Goal: Task Accomplishment & Management: Manage account settings

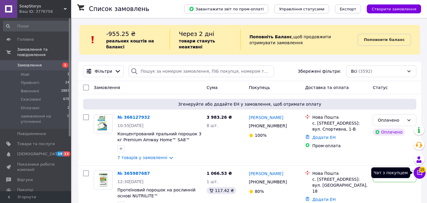
click at [423, 173] on button "Чат з покупцем 15" at bounding box center [420, 173] width 12 height 12
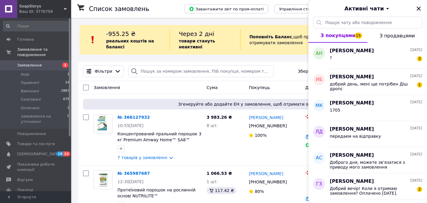
click at [418, 9] on icon "Закрити" at bounding box center [419, 9] width 4 height 4
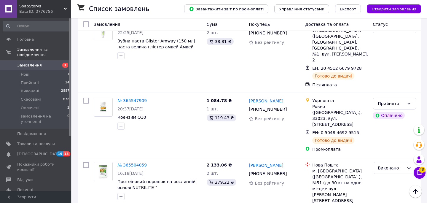
scroll to position [1154, 0]
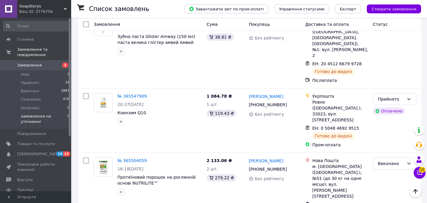
click at [44, 112] on li "замовлення на уточненні 0" at bounding box center [36, 120] width 73 height 17
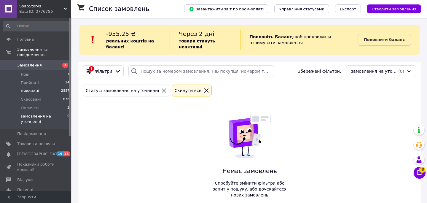
click at [41, 90] on li "Виконані 2887" at bounding box center [36, 91] width 73 height 8
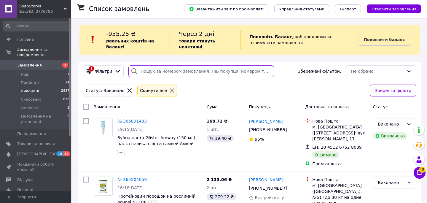
click at [143, 70] on input "search" at bounding box center [201, 71] width 146 height 12
paste input "0502526902"
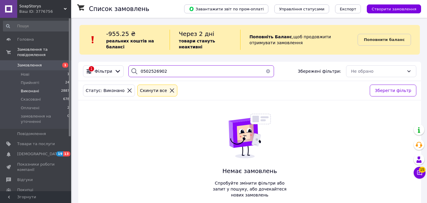
click at [139, 70] on input "0502526902" at bounding box center [201, 71] width 146 height 12
drag, startPoint x: 181, startPoint y: 73, endPoint x: 122, endPoint y: 71, distance: 59.7
click at [122, 71] on div "1 Фільтри [PHONE_NUMBER] Збережені фільтри: Не обрано" at bounding box center [250, 71] width 338 height 12
type input "[PHONE_NUMBER]"
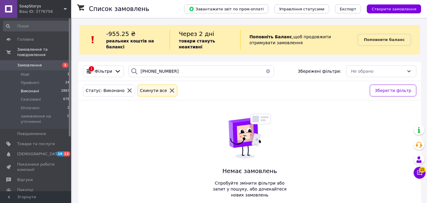
click at [44, 66] on span "Замовлення" at bounding box center [36, 65] width 38 height 5
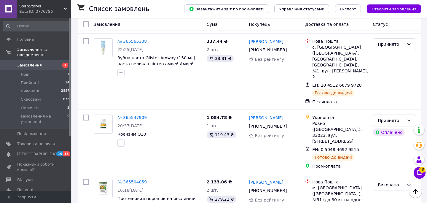
scroll to position [1154, 0]
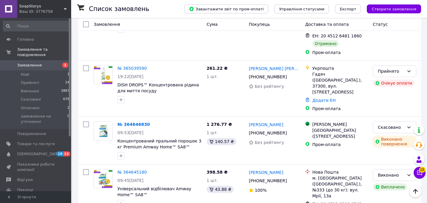
scroll to position [430, 0]
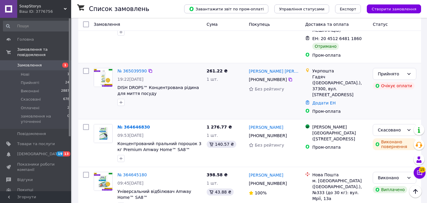
click at [103, 68] on img at bounding box center [103, 77] width 18 height 18
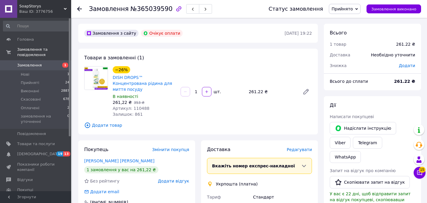
click at [32, 61] on link "Замовлення 1" at bounding box center [36, 65] width 73 height 10
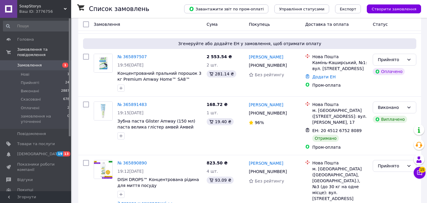
scroll to position [342, 0]
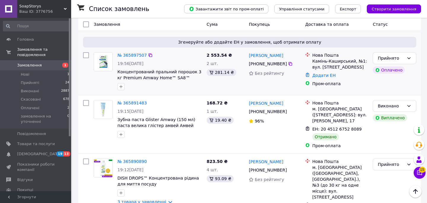
click at [106, 52] on img at bounding box center [103, 61] width 18 height 18
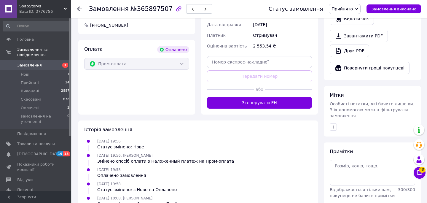
scroll to position [401, 0]
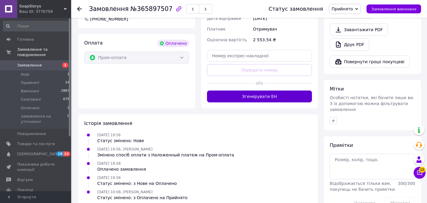
click at [249, 90] on button "Згенерувати ЕН" at bounding box center [259, 96] width 105 height 12
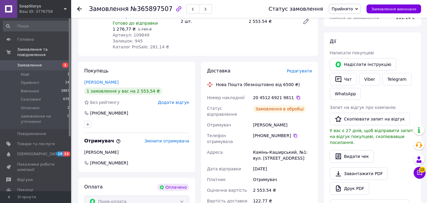
scroll to position [249, 0]
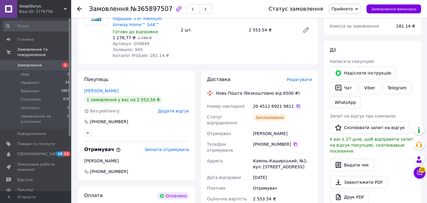
click at [296, 155] on div "Камінь-Каширський, №1: вул. [STREET_ADDRESS]" at bounding box center [282, 163] width 61 height 17
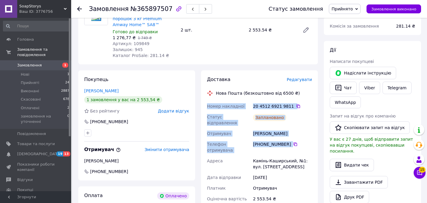
drag, startPoint x: 303, startPoint y: 127, endPoint x: 203, endPoint y: 87, distance: 107.3
click at [203, 87] on div "Доставка Редагувати Нова Пошта (безкоштовно від 6500 ₴) Номер накладної 20 4512…" at bounding box center [259, 153] width 117 height 167
copy div "Номер накладної 20 4512 6921 9811   Статус відправлення Заплановано Отримувач […"
click at [31, 65] on span "Замовлення" at bounding box center [29, 65] width 25 height 5
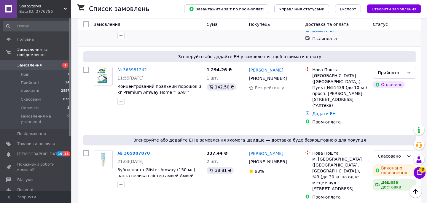
scroll to position [187, 0]
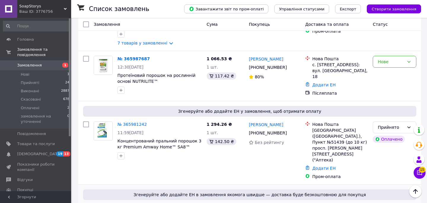
scroll to position [106, 0]
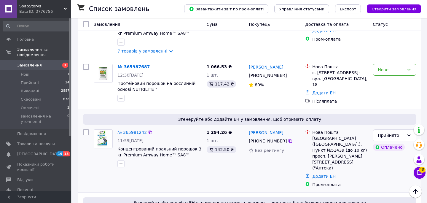
click at [100, 136] on img at bounding box center [103, 139] width 18 height 18
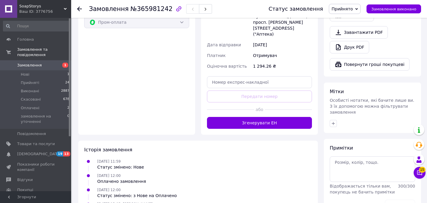
scroll to position [401, 0]
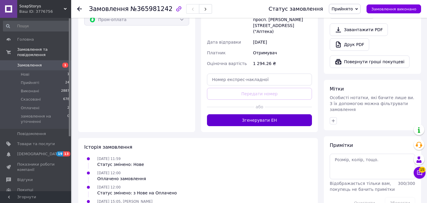
click at [253, 114] on button "Згенерувати ЕН" at bounding box center [259, 120] width 105 height 12
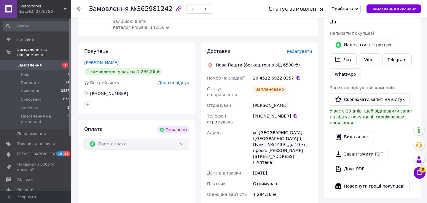
scroll to position [276, 0]
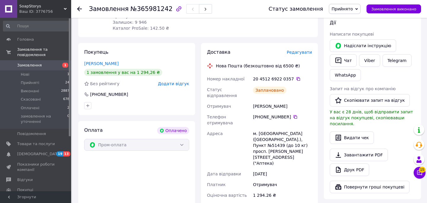
drag, startPoint x: 276, startPoint y: 135, endPoint x: 207, endPoint y: 64, distance: 98.6
click at [207, 74] on div "Номер накладної 20 4512 6922 0357   Статус відправлення Заплановано Отримувач П…" at bounding box center [259, 143] width 107 height 138
copy div "Номер накладної 20 4512 6922 0357   Статус відправлення Заплановано Отримувач П…"
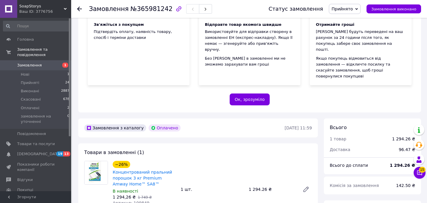
scroll to position [87, 0]
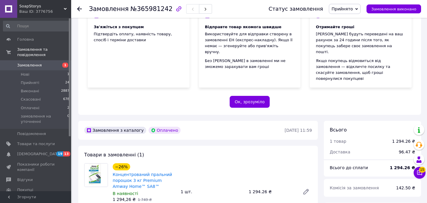
click at [44, 65] on span "Замовлення" at bounding box center [36, 65] width 38 height 5
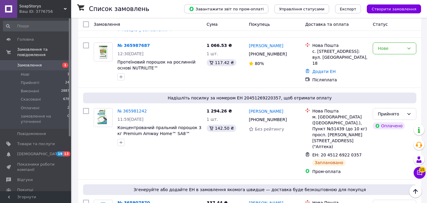
scroll to position [136, 0]
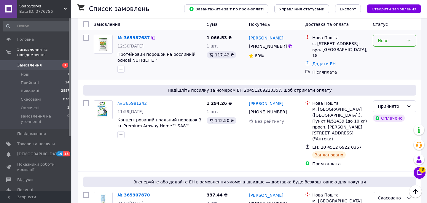
click at [380, 41] on div "Нове" at bounding box center [391, 40] width 26 height 7
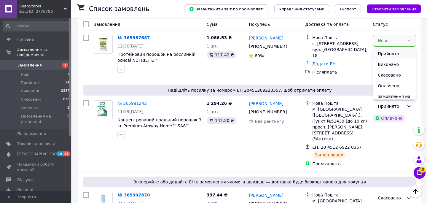
click at [380, 54] on li "Прийнято" at bounding box center [394, 53] width 43 height 11
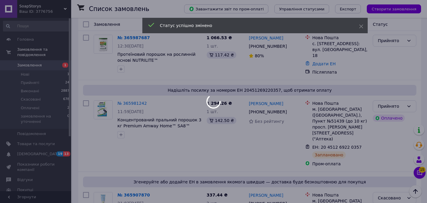
click at [102, 50] on div at bounding box center [213, 101] width 427 height 203
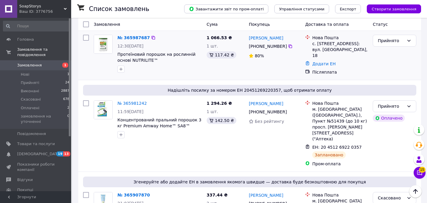
click at [112, 41] on img at bounding box center [103, 44] width 18 height 18
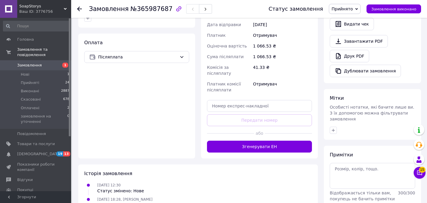
scroll to position [211, 0]
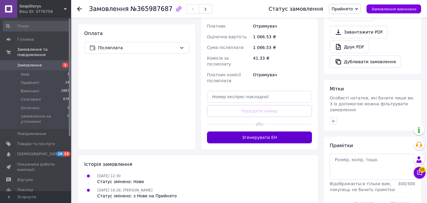
click at [253, 131] on button "Згенерувати ЕН" at bounding box center [259, 137] width 105 height 12
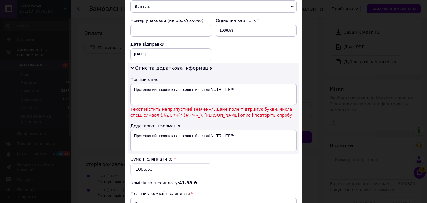
scroll to position [266, 0]
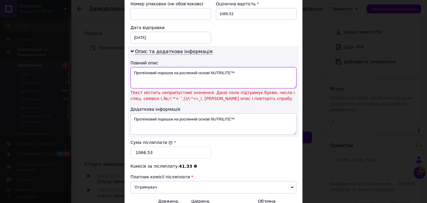
click at [239, 76] on textarea "Протеїновий порошок на рослинній основі NUTRILITE™" at bounding box center [213, 77] width 166 height 21
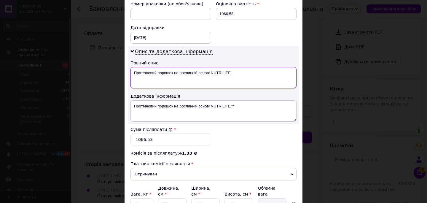
scroll to position [328, 0]
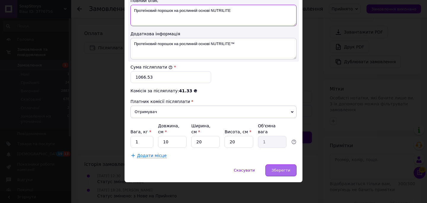
type textarea "Протеїновий порошок на рослинній основі NUTRILITE"
click at [273, 165] on div "Зберегти" at bounding box center [280, 170] width 31 height 12
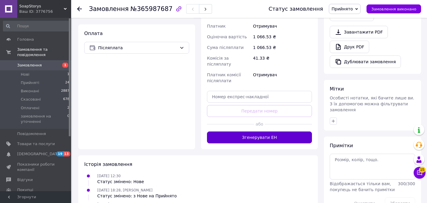
click at [267, 131] on button "Згенерувати ЕН" at bounding box center [259, 137] width 105 height 12
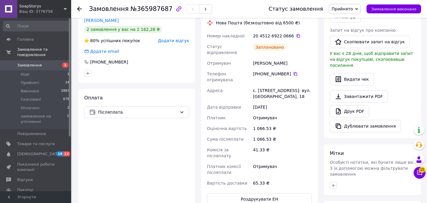
scroll to position [146, 0]
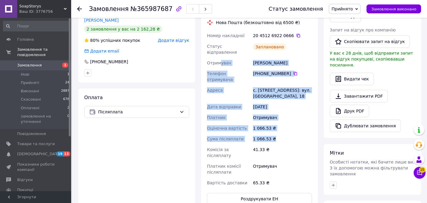
drag, startPoint x: 278, startPoint y: 122, endPoint x: 220, endPoint y: 50, distance: 92.4
click at [220, 50] on div "Номер накладної 20 4512 6922 0666   Статус відправлення Заплановано Отримувач Ш…" at bounding box center [259, 109] width 107 height 158
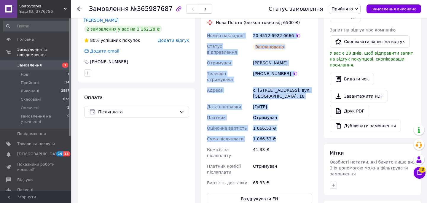
drag, startPoint x: 204, startPoint y: 27, endPoint x: 271, endPoint y: 122, distance: 116.6
click at [272, 122] on div "Доставка Редагувати Нова Пошта (безкоштовно від 6500 ₴) Номер накладної 20 4512…" at bounding box center [259, 105] width 117 height 211
copy div "Номер накладної 20 4512 6922 0666   Статус відправлення Заплановано Отримувач Ш…"
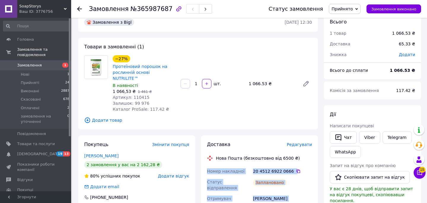
scroll to position [0, 0]
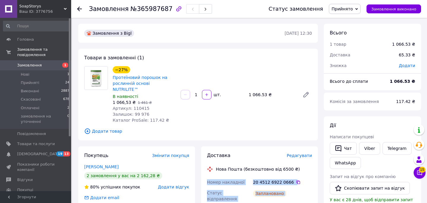
click at [47, 68] on link "Замовлення 1" at bounding box center [36, 65] width 73 height 10
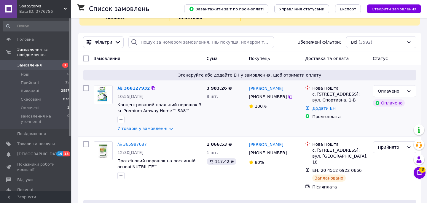
scroll to position [30, 0]
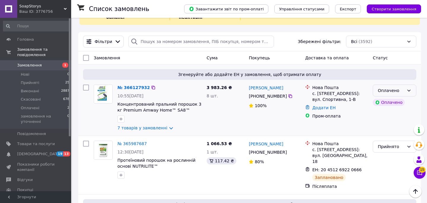
click at [383, 91] on div "Оплачено" at bounding box center [391, 90] width 26 height 7
click at [382, 99] on li "Прийнято" at bounding box center [394, 103] width 43 height 11
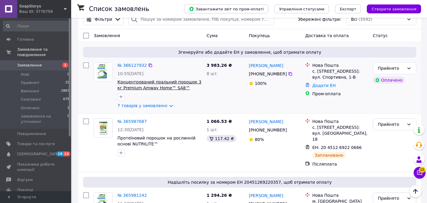
scroll to position [55, 0]
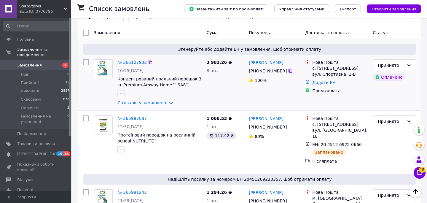
click at [105, 64] on img at bounding box center [103, 69] width 18 height 18
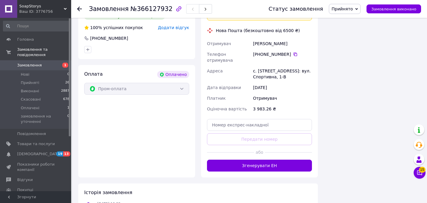
scroll to position [654, 0]
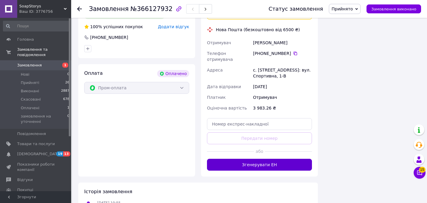
click at [251, 159] on button "Згенерувати ЕН" at bounding box center [259, 165] width 105 height 12
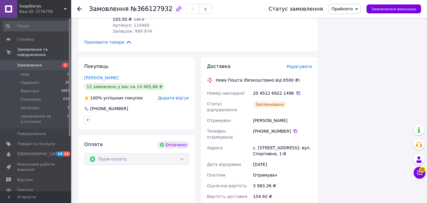
scroll to position [575, 0]
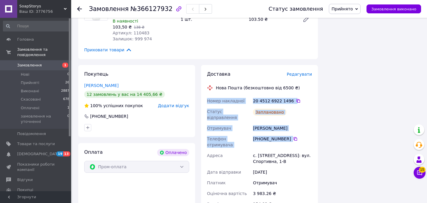
drag, startPoint x: 302, startPoint y: 103, endPoint x: 206, endPoint y: 66, distance: 103.2
click at [206, 66] on div "Доставка Редагувати Нова Пошта (безкоштовно від 6500 ₴) Номер накладної 20 4512…" at bounding box center [259, 148] width 117 height 167
copy div "Номер накладної 20 4512 6922 1496   Статус відправлення Заплановано Отримувач Л…"
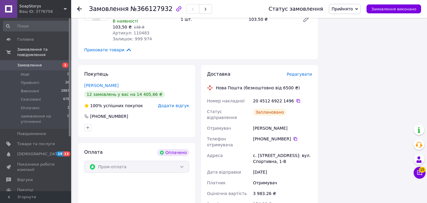
click at [78, 9] on use at bounding box center [79, 9] width 5 height 5
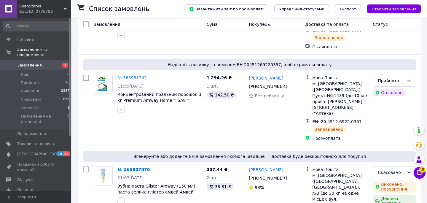
scroll to position [169, 0]
